Goal: Find specific page/section: Find specific page/section

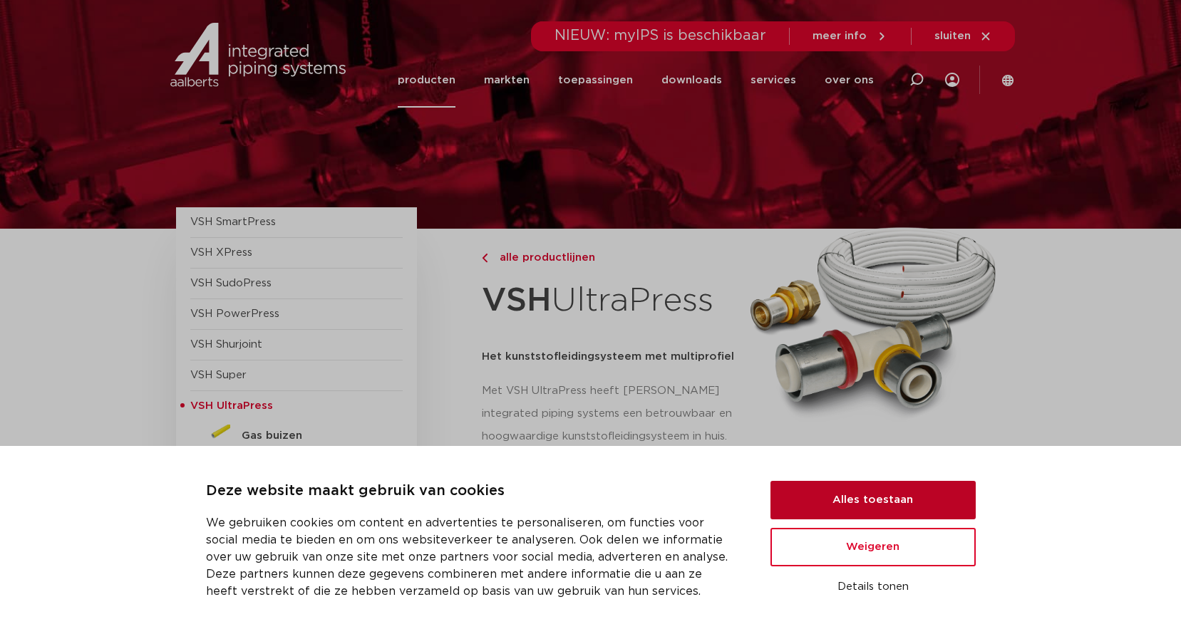
click at [890, 497] on button "Alles toestaan" at bounding box center [872, 500] width 205 height 38
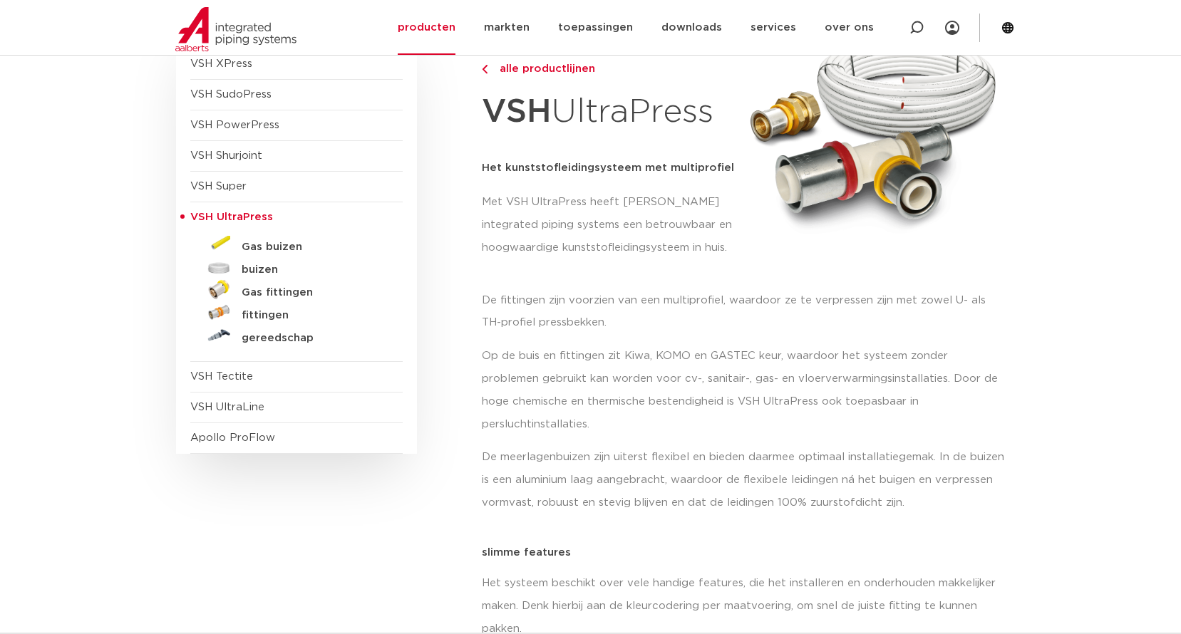
scroll to position [143, 0]
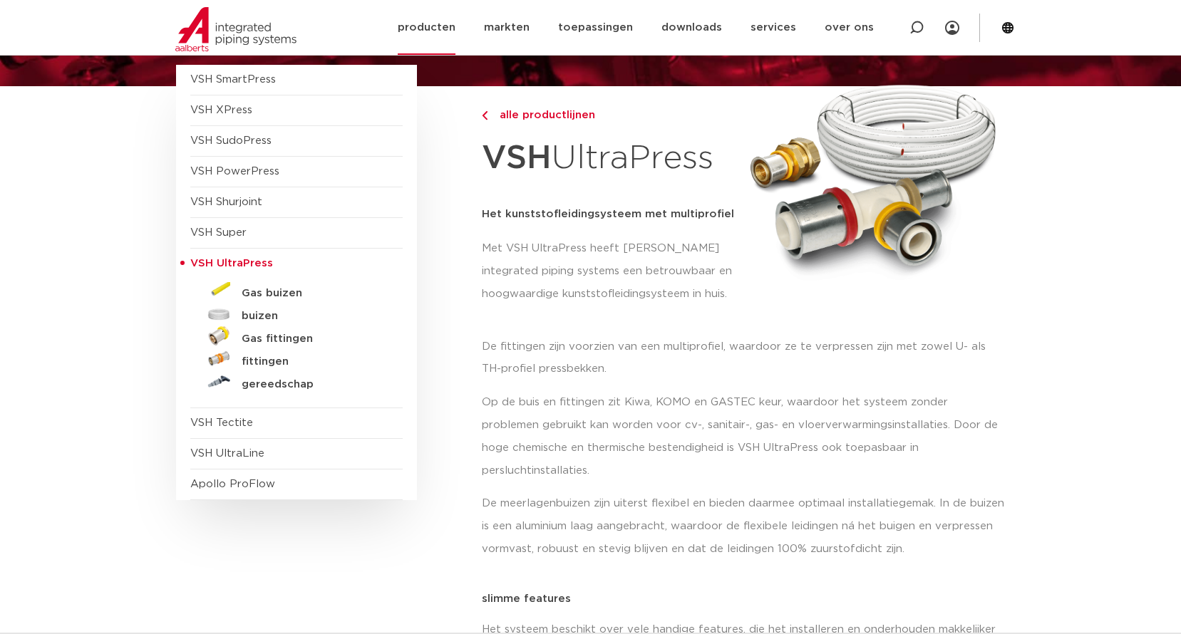
drag, startPoint x: 917, startPoint y: 24, endPoint x: 906, endPoint y: 34, distance: 15.6
click at [917, 25] on icon at bounding box center [916, 28] width 14 height 14
paste input "3822929"
type input "3822929"
click button "Zoeken" at bounding box center [0, 0] width 0 height 0
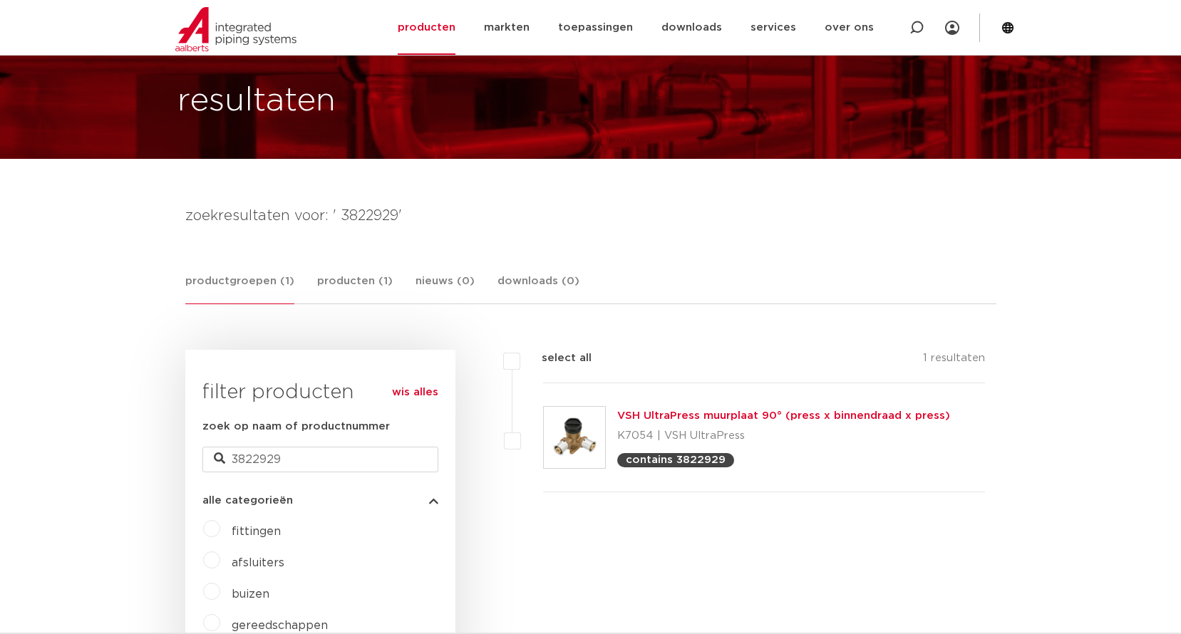
scroll to position [143, 0]
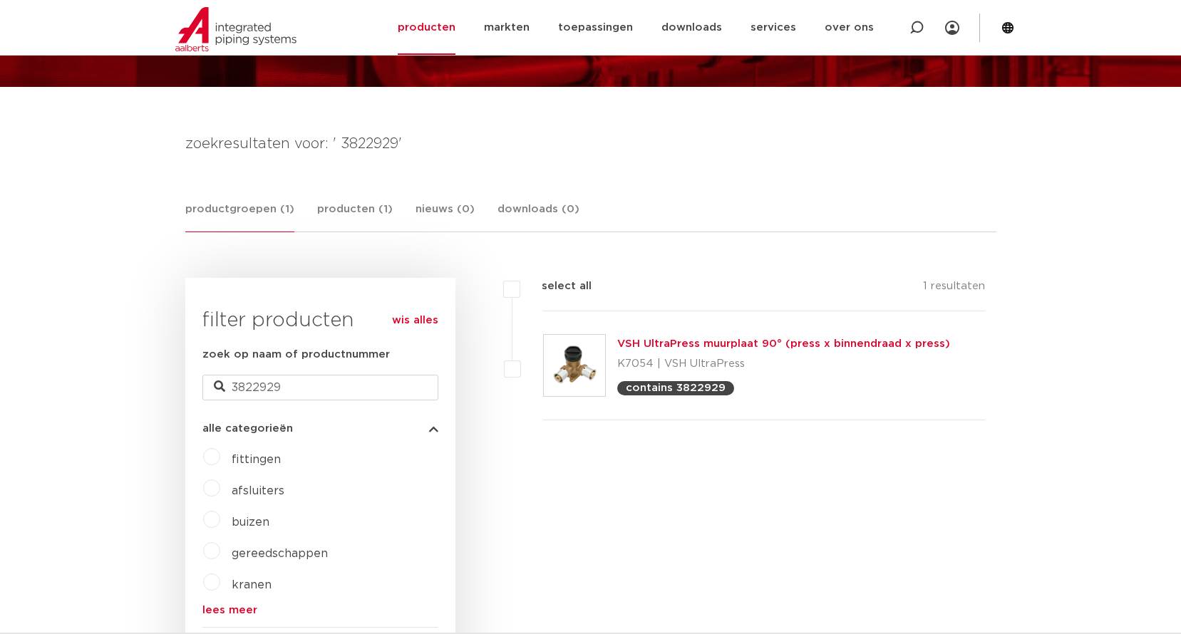
click at [674, 344] on link "VSH UltraPress muurplaat 90° (press x binnendraad x press)" at bounding box center [783, 344] width 333 height 11
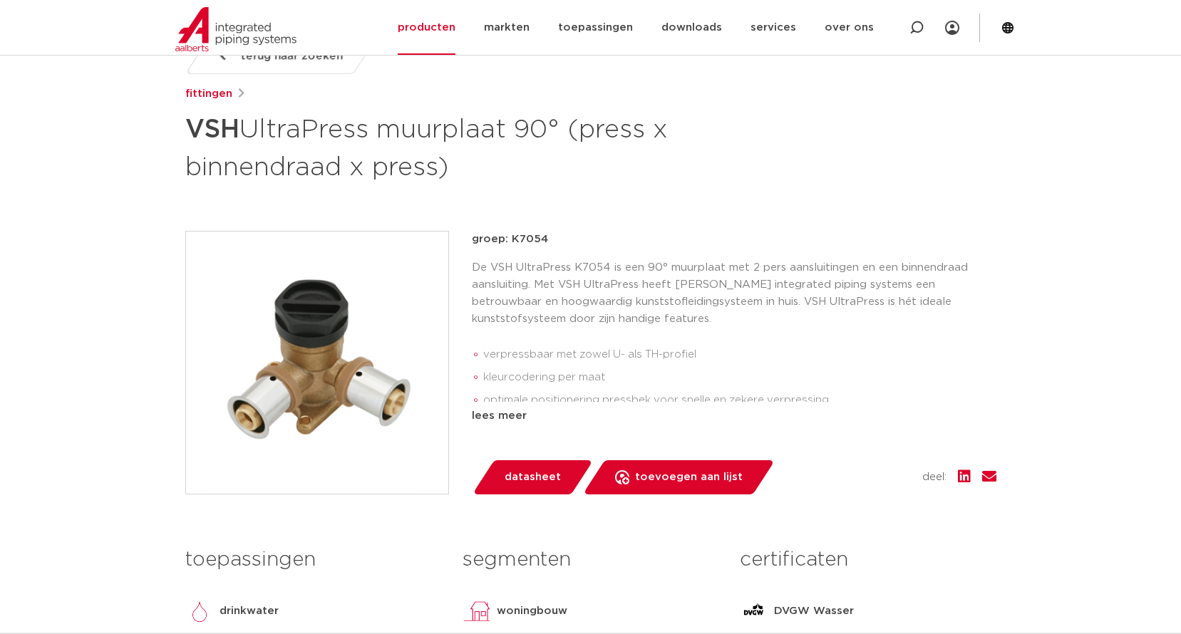
scroll to position [285, 0]
